Goal: Information Seeking & Learning: Find specific page/section

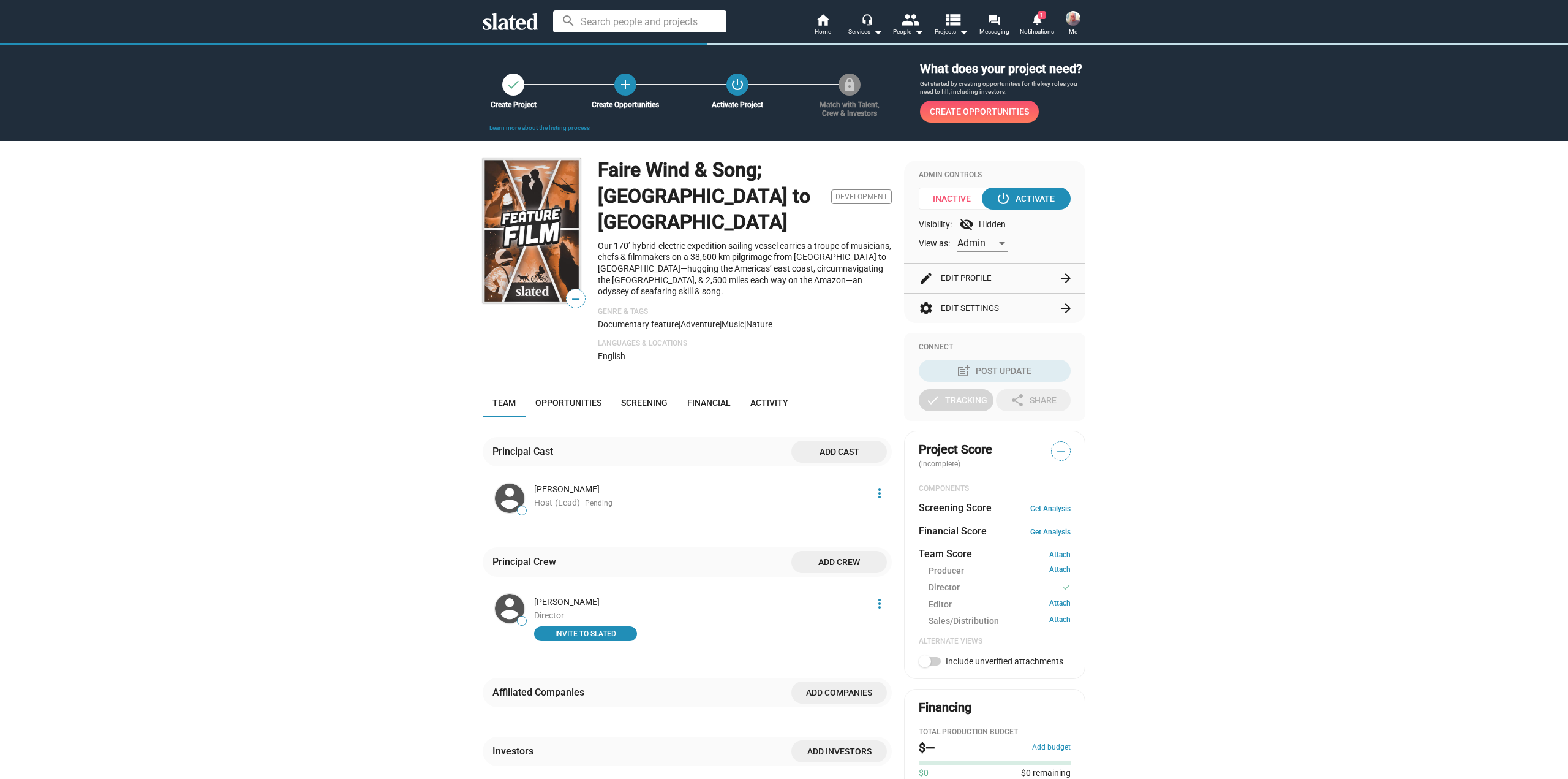
scroll to position [320, 0]
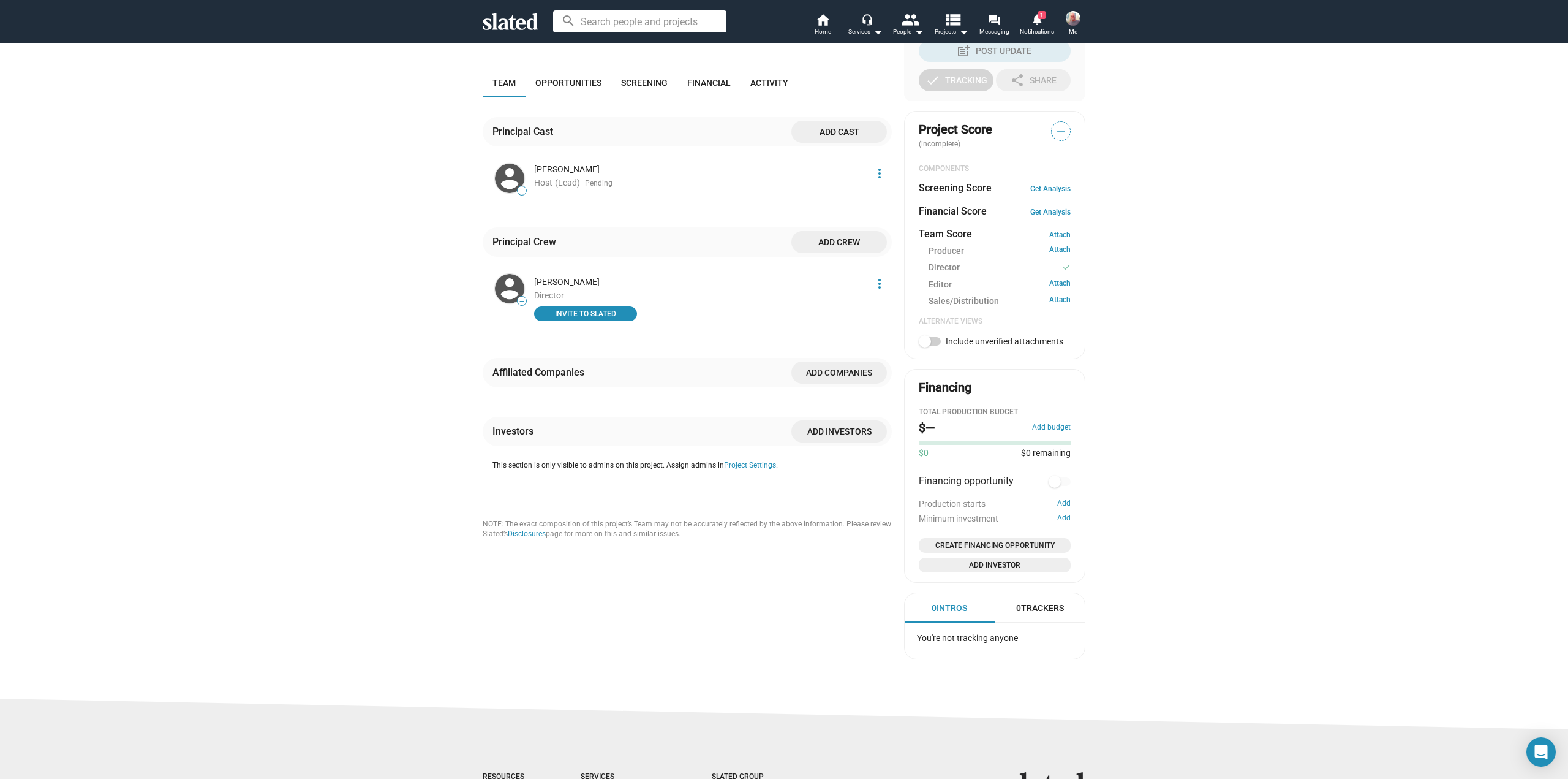
click at [872, 276] on mat-icon "more_vert" at bounding box center [880, 284] width 15 height 15
click at [440, 288] on div at bounding box center [784, 390] width 1568 height 779
click at [556, 308] on span "INVITE TO SLATED" at bounding box center [586, 314] width 88 height 12
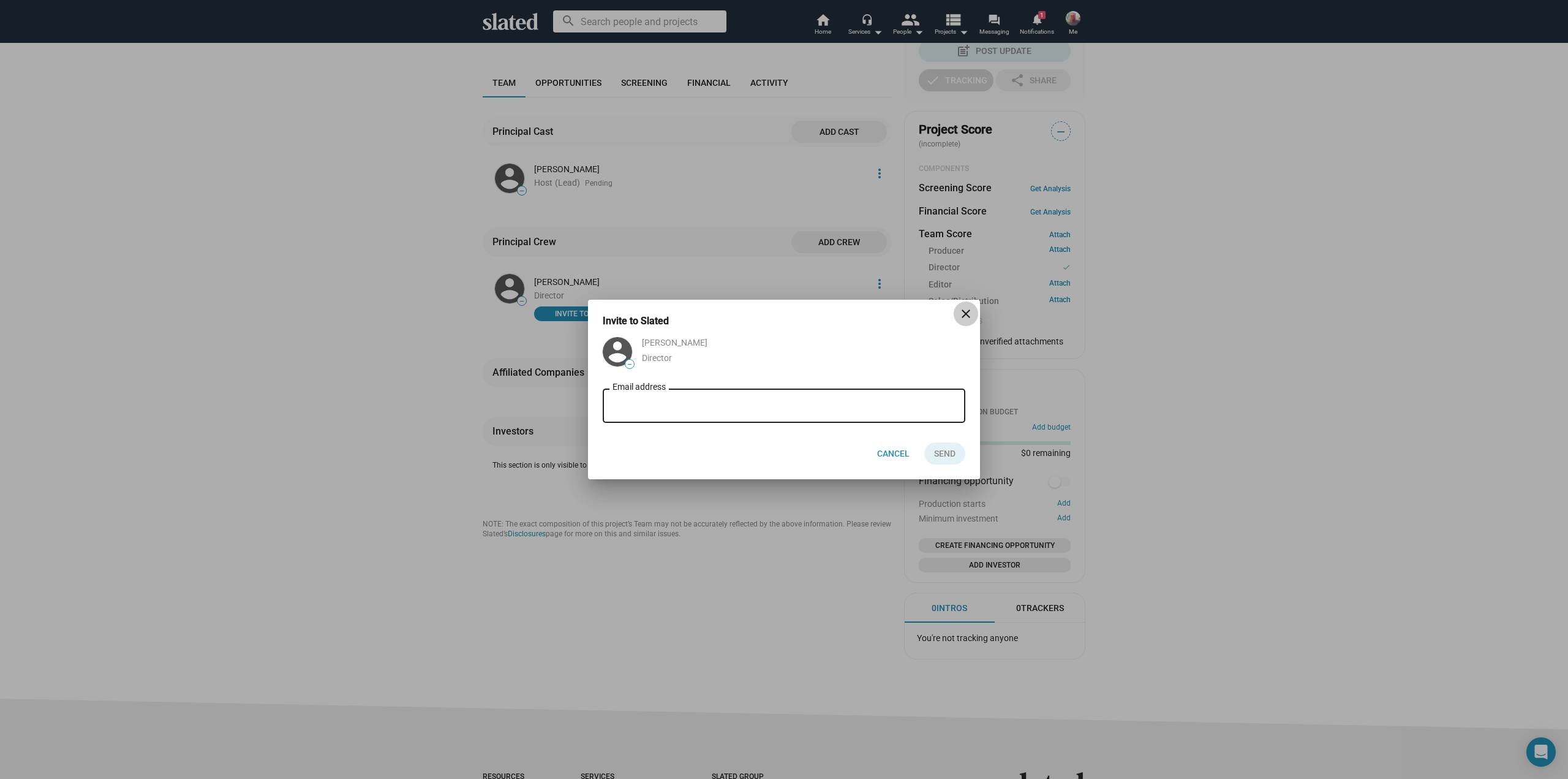
click at [964, 315] on mat-icon "close" at bounding box center [966, 314] width 15 height 15
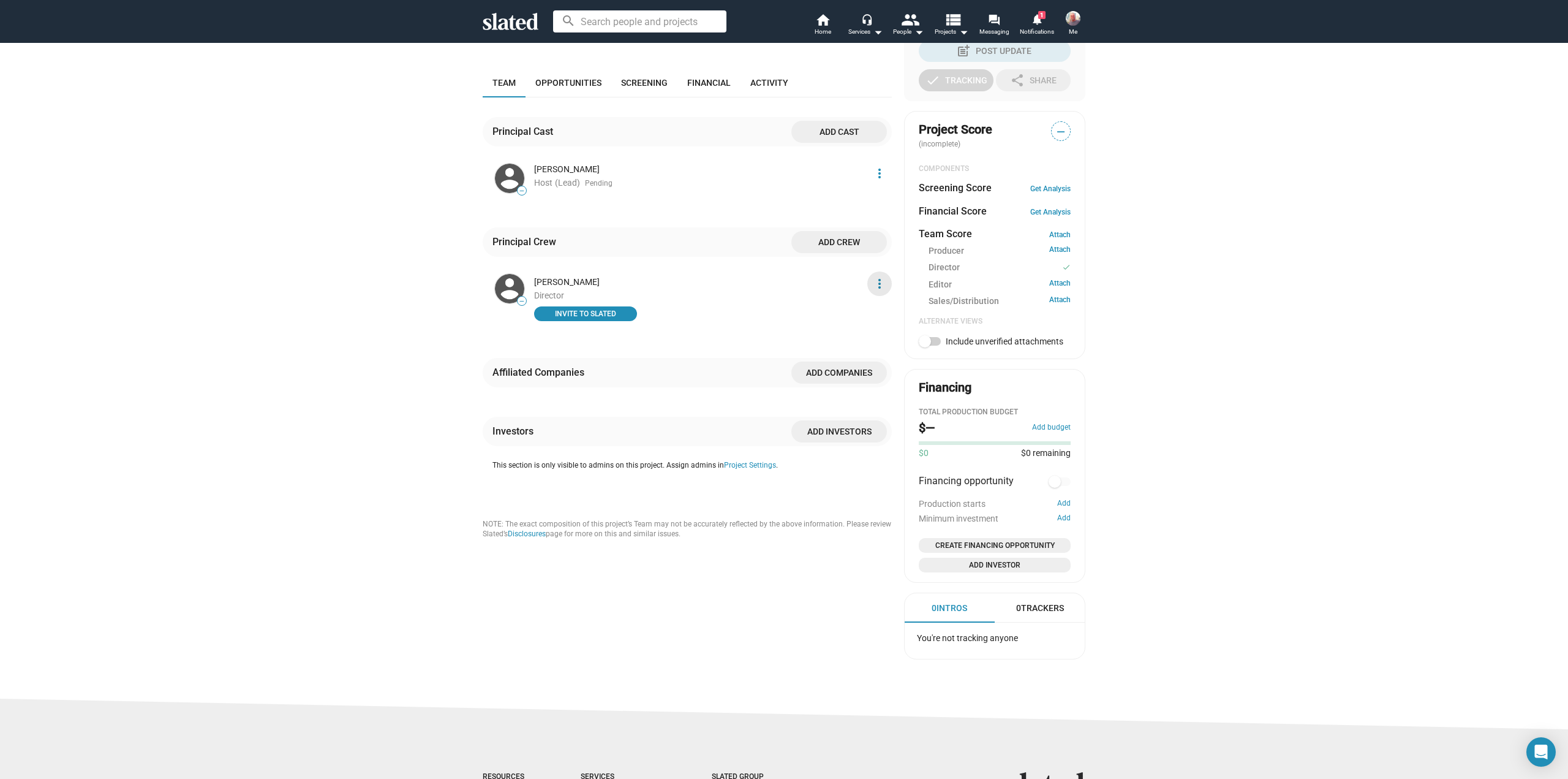
click at [872, 276] on mat-icon "more_vert" at bounding box center [880, 284] width 15 height 15
click at [772, 266] on div at bounding box center [784, 390] width 1568 height 779
click at [634, 78] on span "Screening" at bounding box center [644, 83] width 46 height 10
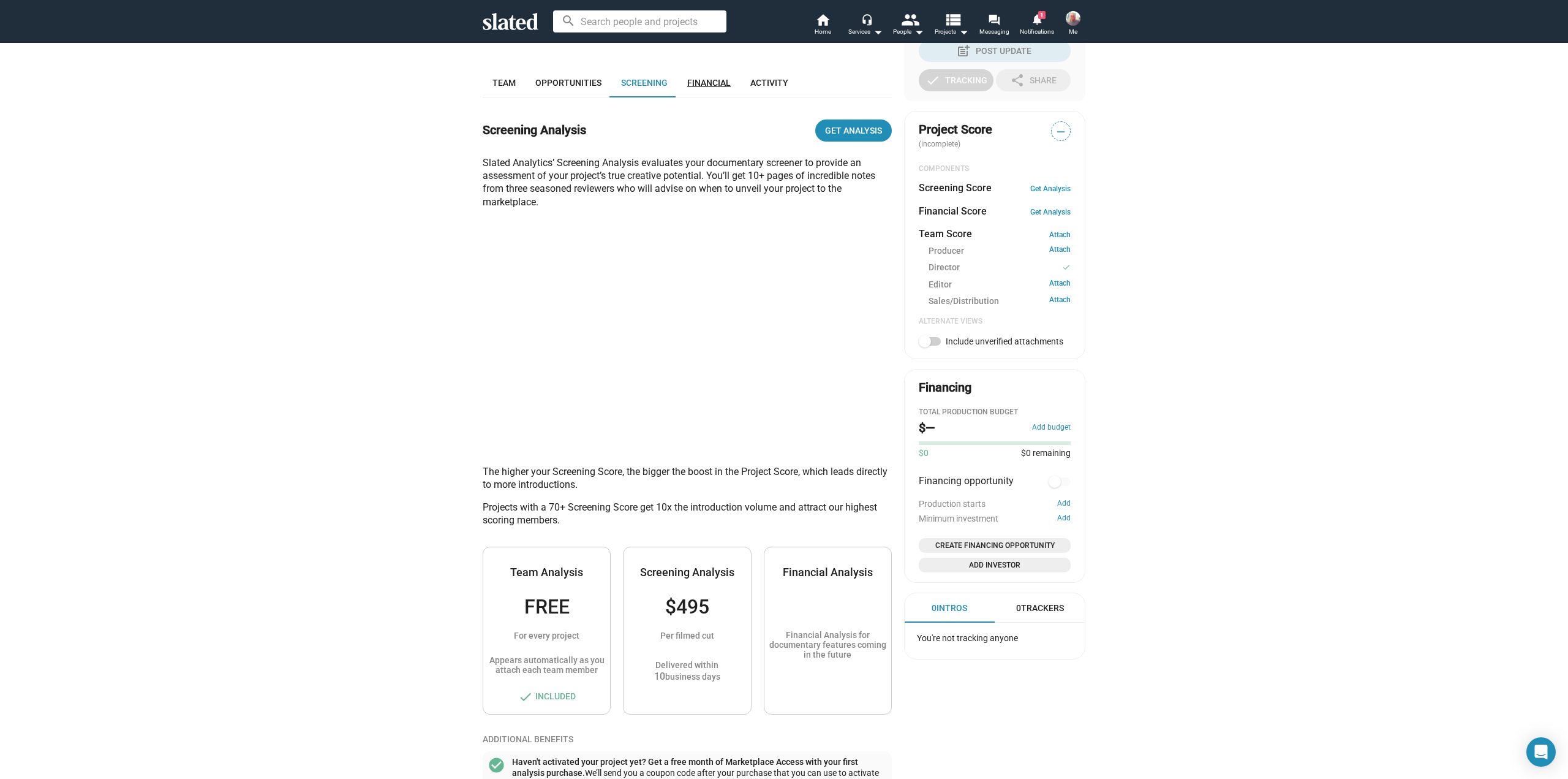
click at [695, 78] on span "Financial" at bounding box center [709, 83] width 43 height 10
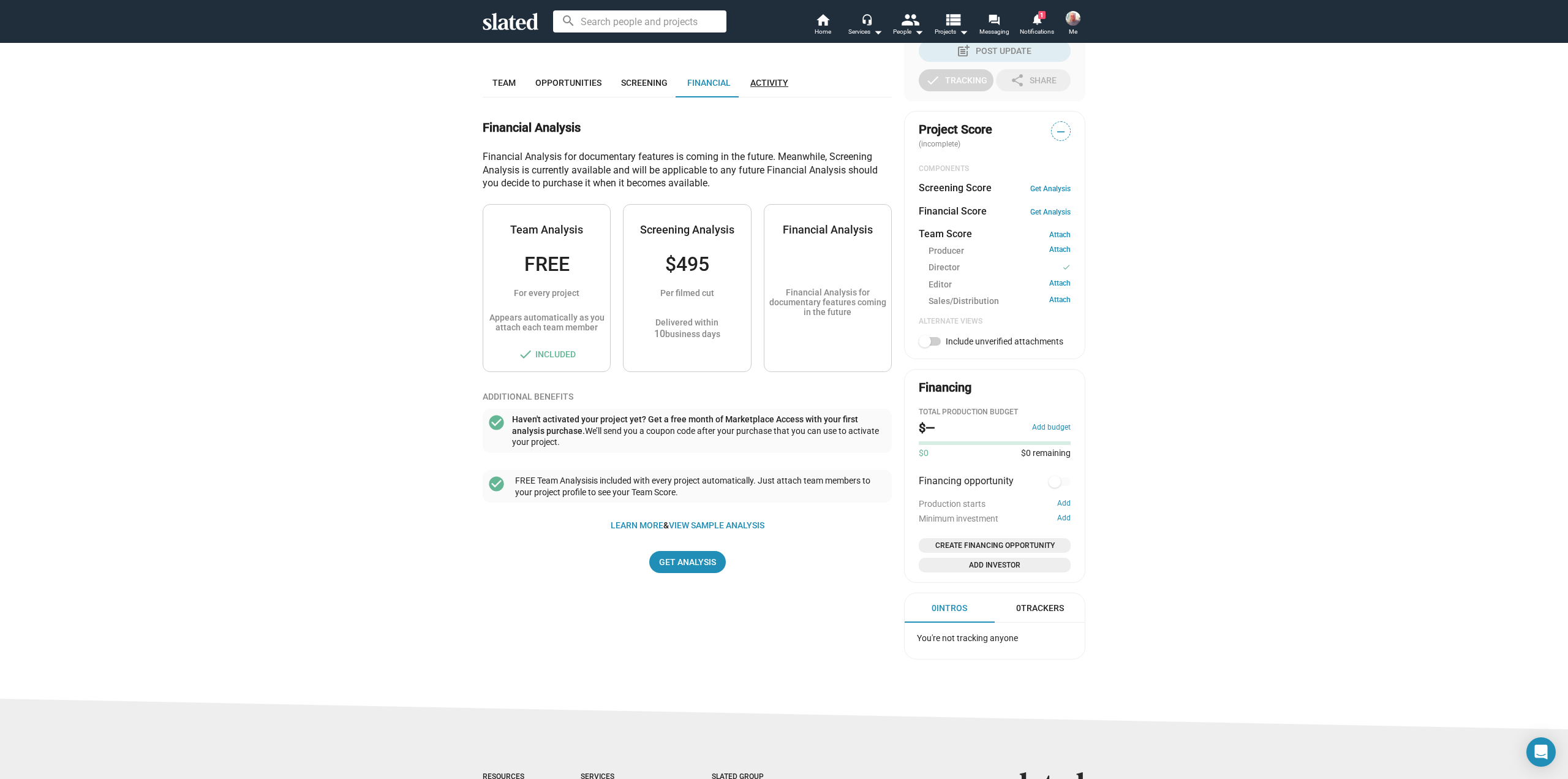
click at [765, 78] on span "Activity" at bounding box center [769, 83] width 38 height 10
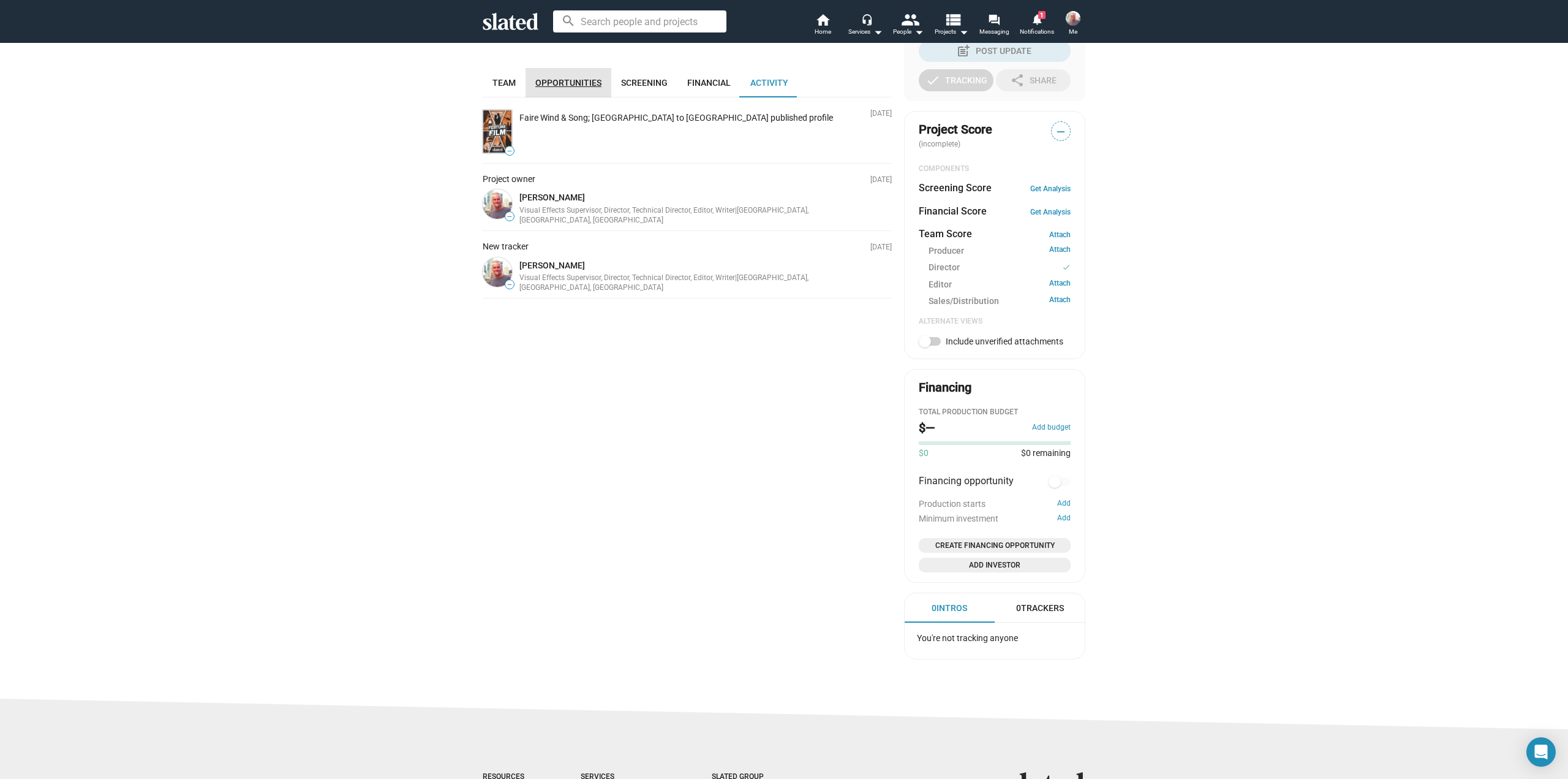
click at [574, 78] on span "Opportunities" at bounding box center [568, 83] width 66 height 10
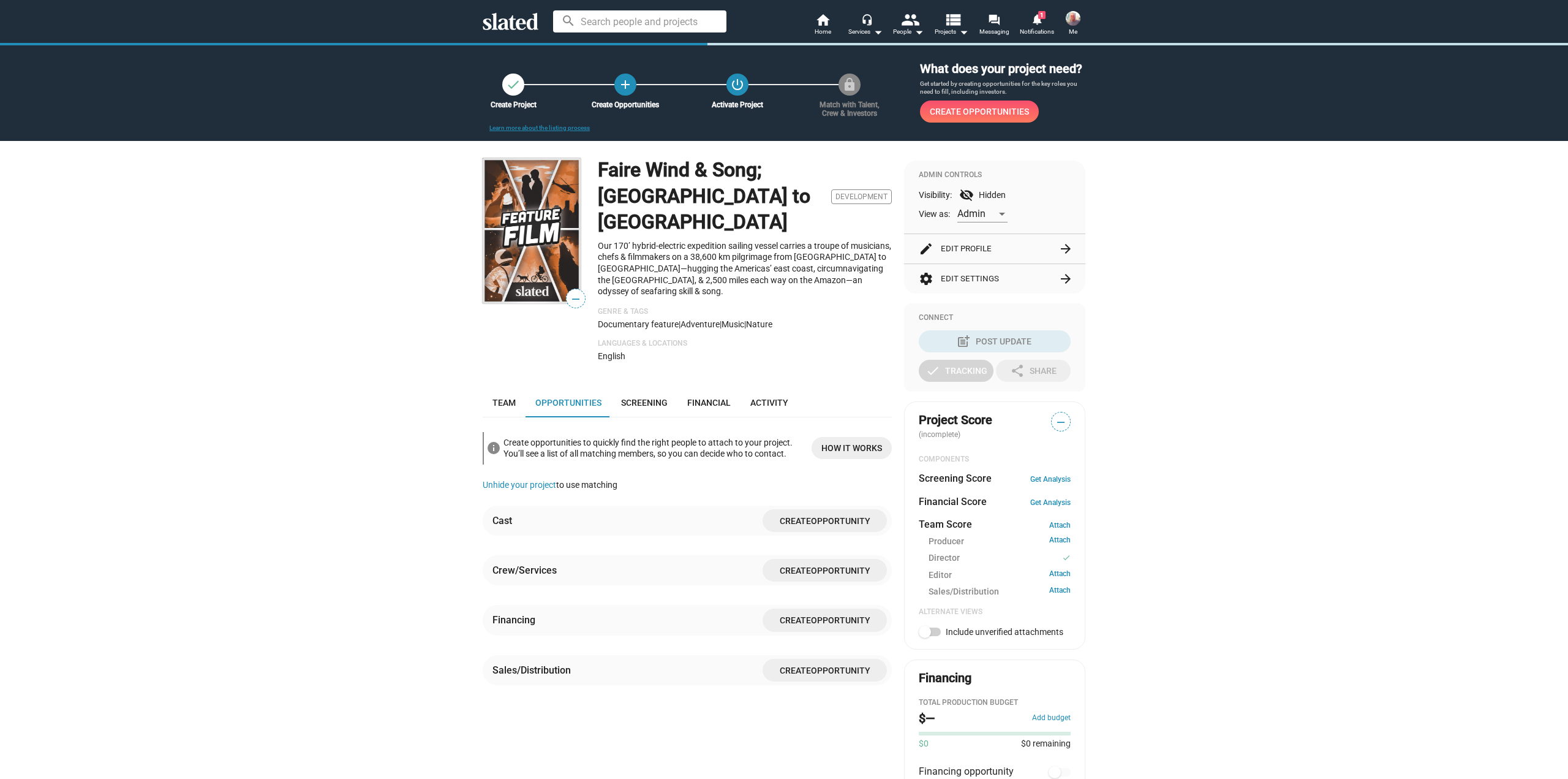
scroll to position [320, 0]
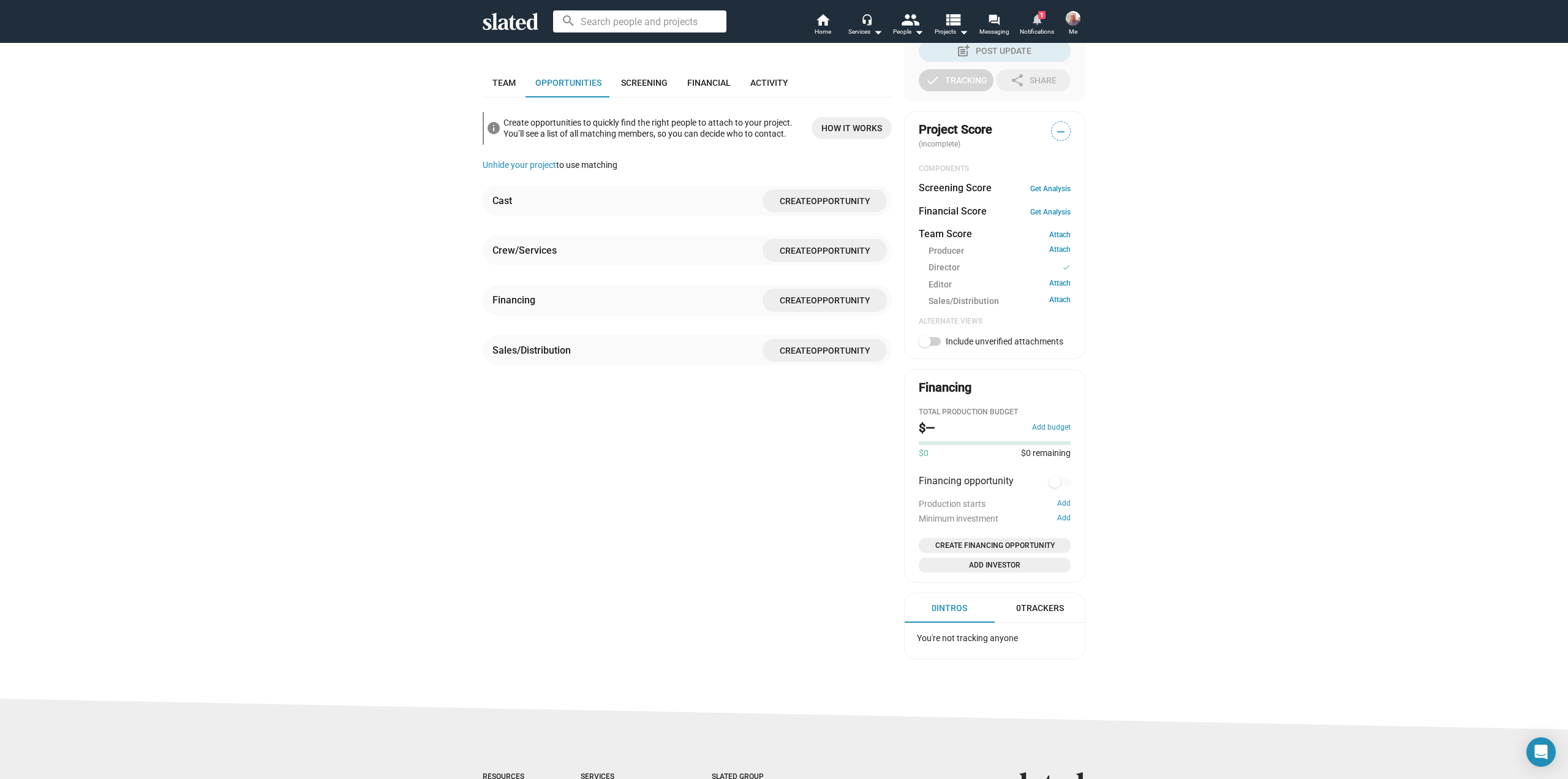
click at [1041, 20] on mat-icon "notifications" at bounding box center [1036, 19] width 12 height 12
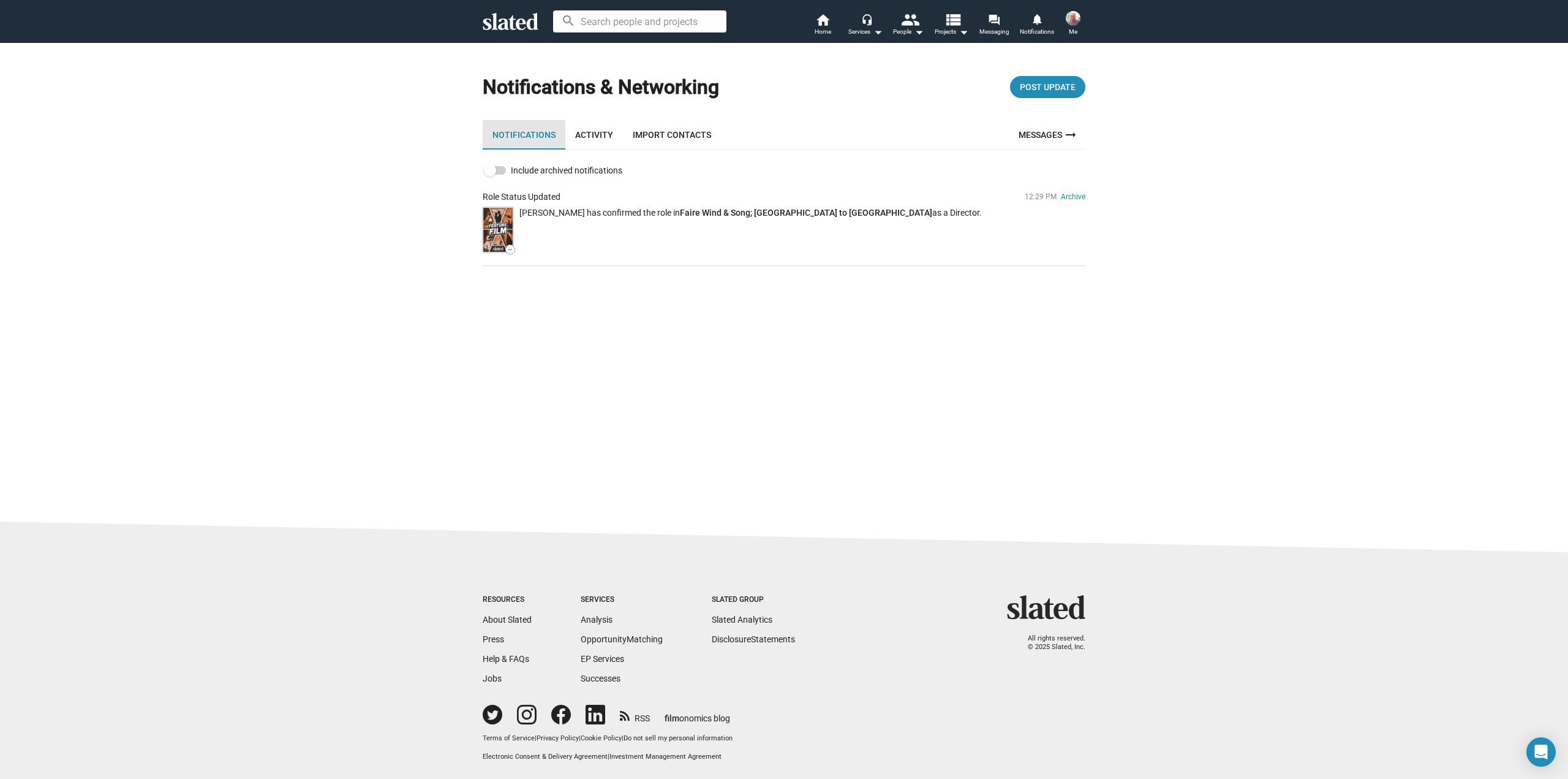
click at [534, 139] on link "Notifications" at bounding box center [524, 134] width 83 height 29
click at [1079, 29] on button "Me" at bounding box center [1073, 24] width 29 height 32
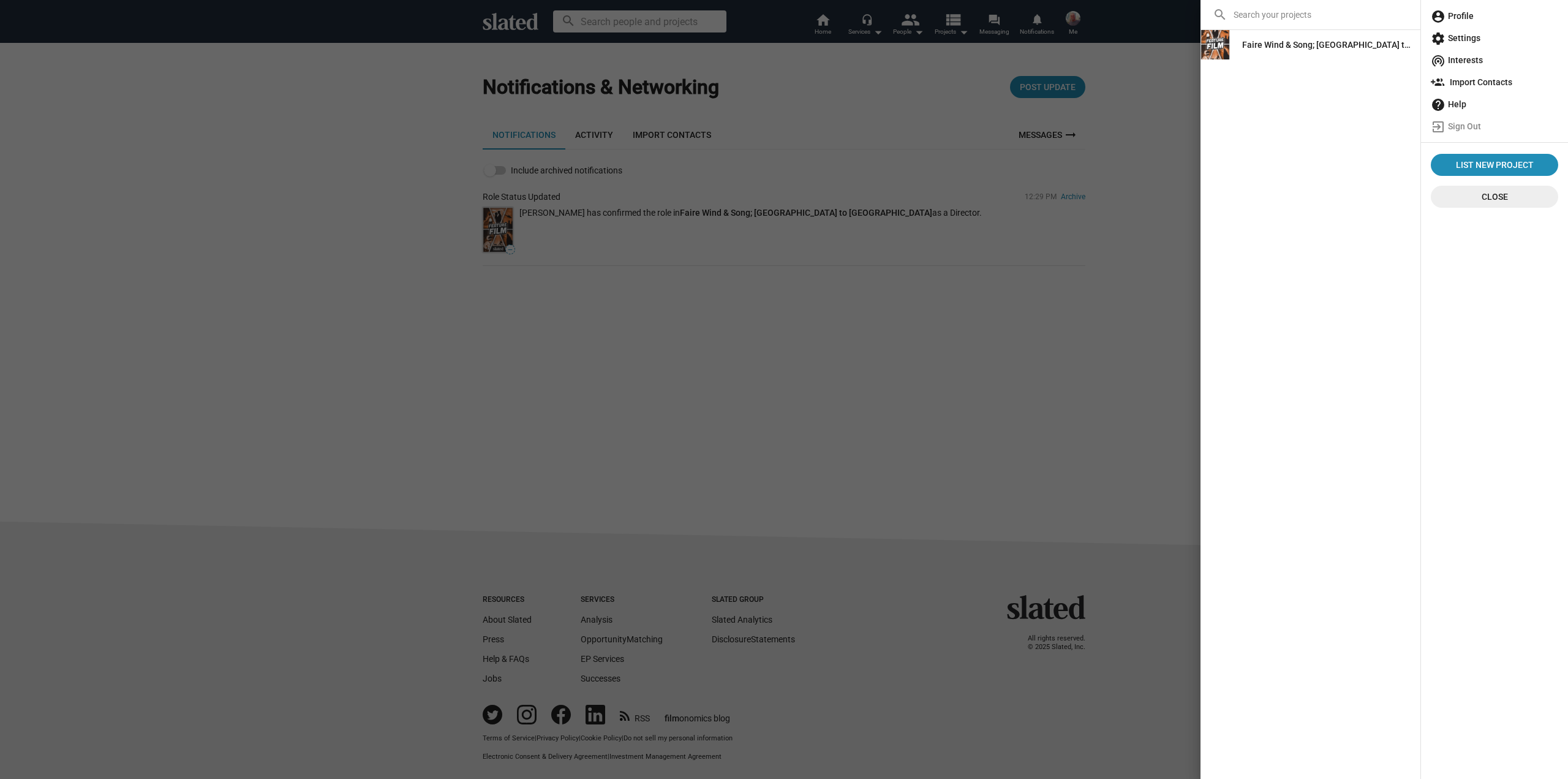
click at [948, 66] on div at bounding box center [784, 390] width 1568 height 779
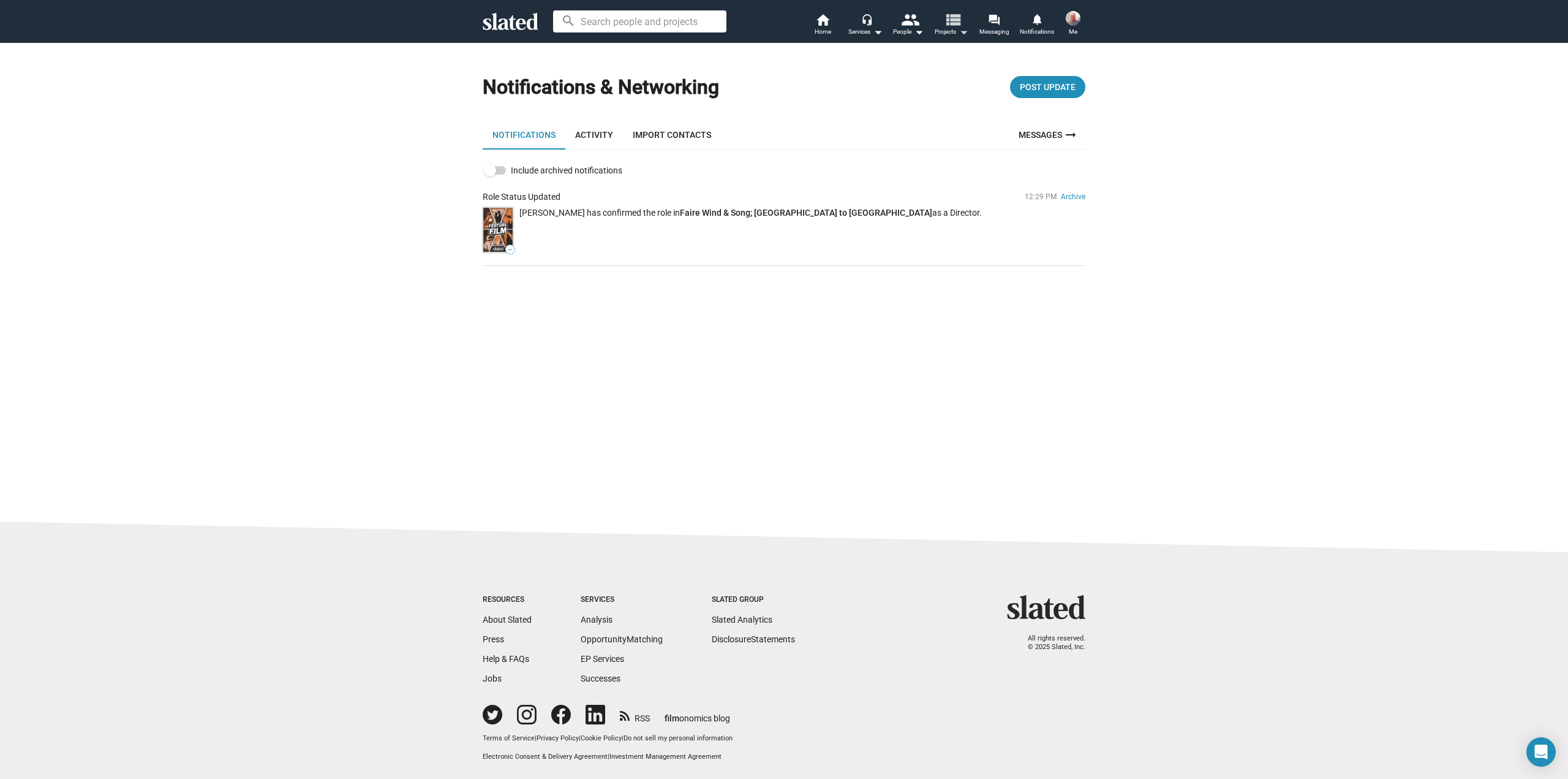
click at [959, 28] on mat-icon "view_list" at bounding box center [953, 19] width 18 height 18
click at [959, 29] on div at bounding box center [784, 390] width 1568 height 779
click at [920, 28] on mat-icon "arrow_drop_down" at bounding box center [919, 32] width 15 height 15
click at [921, 28] on div at bounding box center [784, 390] width 1568 height 779
click at [708, 23] on input at bounding box center [639, 22] width 173 height 22
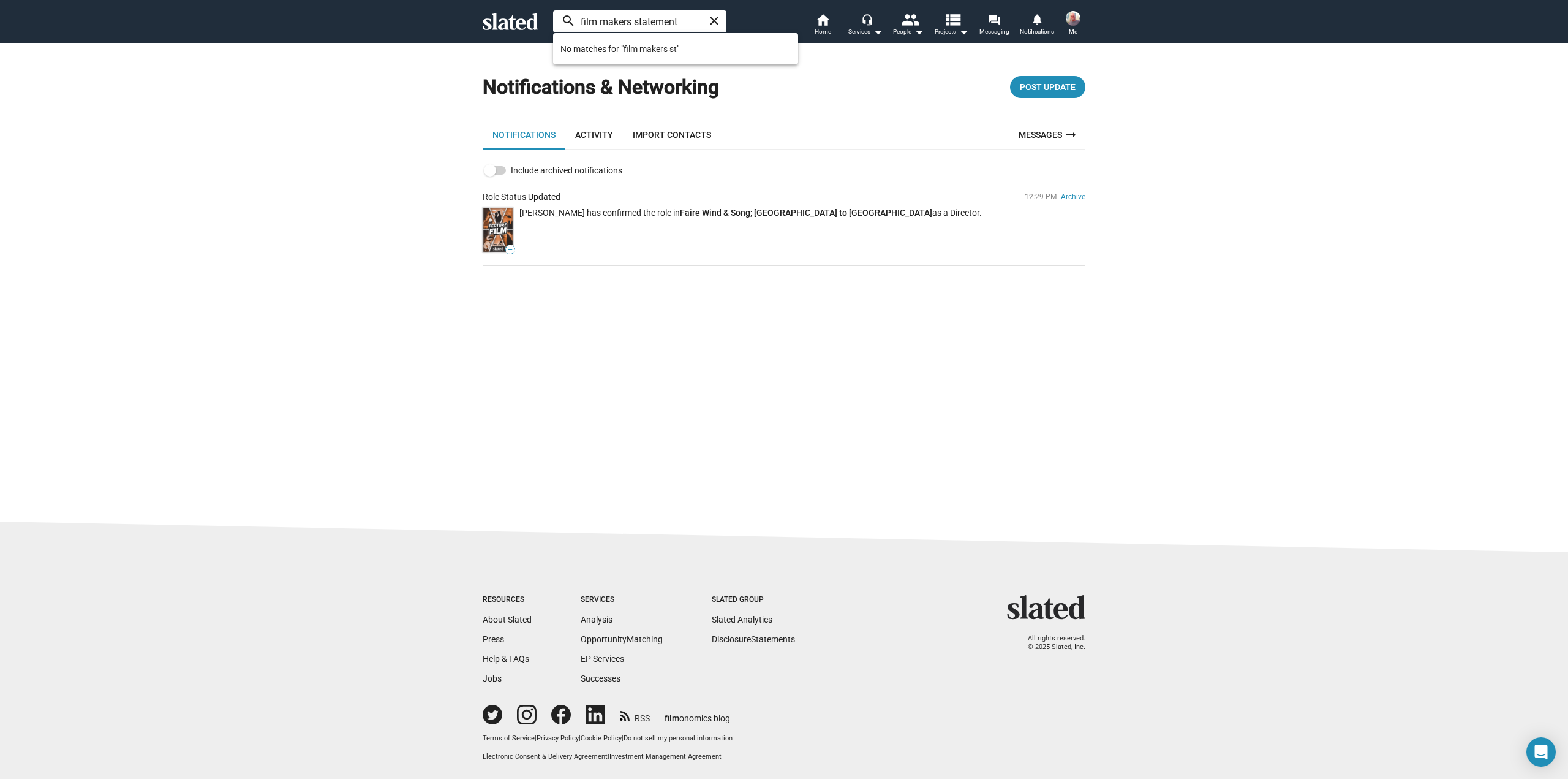
type input "film makers statement"
